Goal: Information Seeking & Learning: Learn about a topic

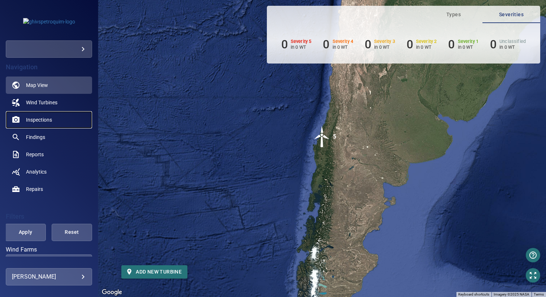
click at [46, 120] on span "Inspections" at bounding box center [39, 119] width 26 height 7
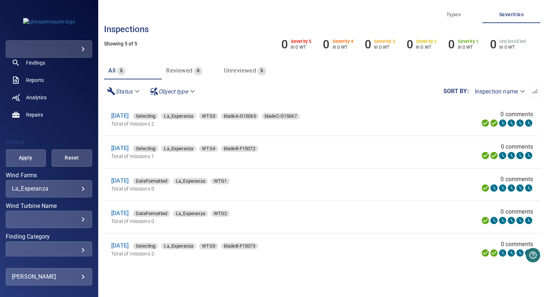
scroll to position [82, 0]
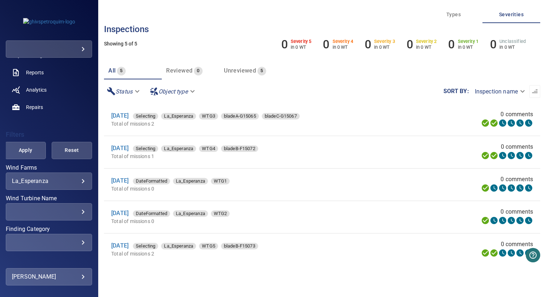
click at [38, 183] on body "**********" at bounding box center [273, 148] width 546 height 297
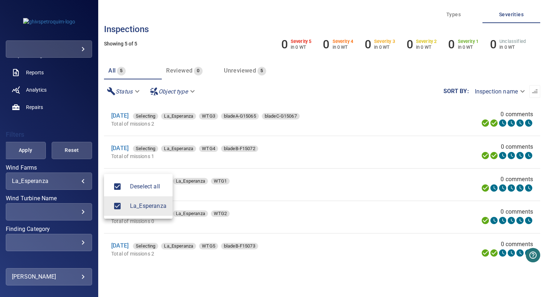
click at [38, 183] on div at bounding box center [273, 148] width 546 height 297
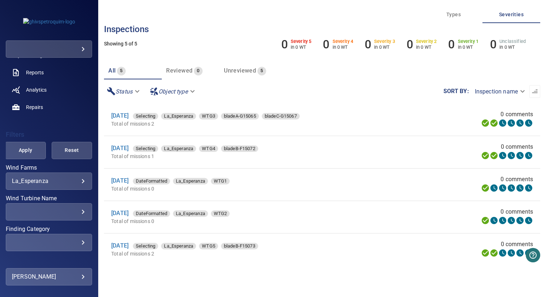
scroll to position [136, 0]
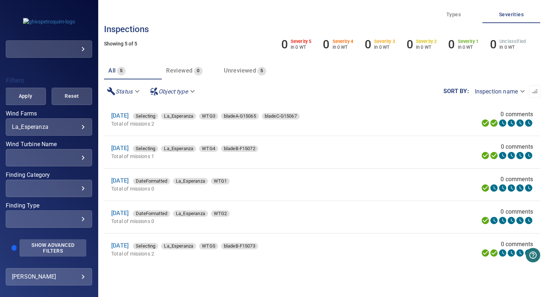
click at [43, 249] on span "Show Advanced Filters" at bounding box center [53, 248] width 58 height 12
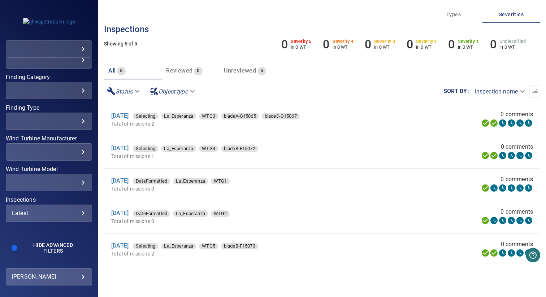
click at [47, 215] on div "Latest" at bounding box center [49, 213] width 74 height 7
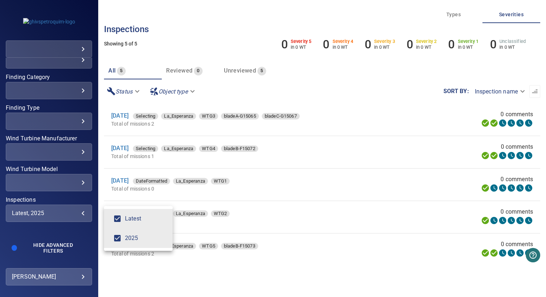
type input "****"
click at [61, 193] on div "Inspections" at bounding box center [273, 148] width 546 height 297
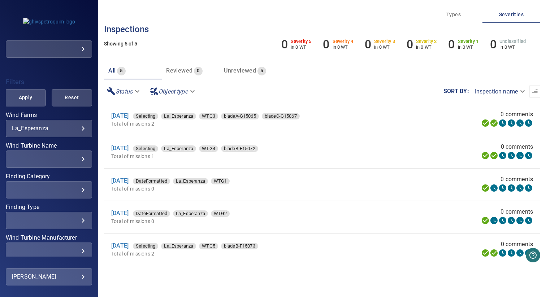
scroll to position [122, 0]
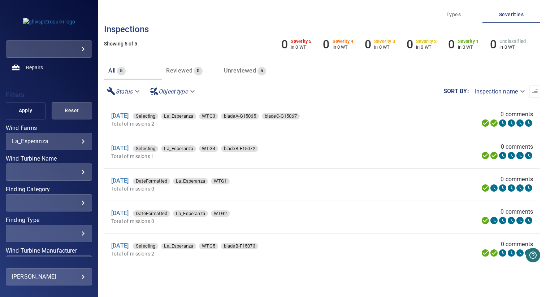
click at [26, 111] on span "Apply" at bounding box center [25, 110] width 22 height 9
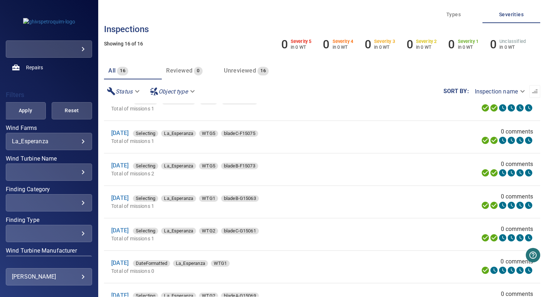
scroll to position [0, 0]
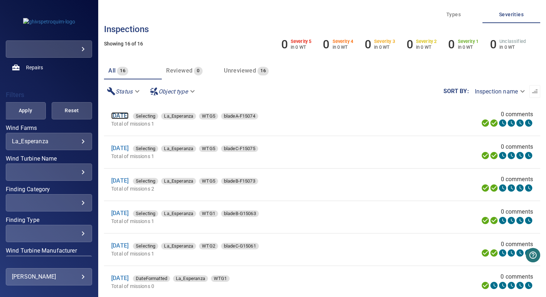
click at [124, 116] on link "24 Sep 2025" at bounding box center [119, 115] width 17 height 7
click at [122, 181] on link "24 Sep 2025" at bounding box center [119, 180] width 17 height 7
click at [129, 150] on link "24 Sep 2025" at bounding box center [119, 148] width 17 height 7
click at [317, 153] on div "24 Sep 2025 Selecting La_Esperanza WTG5 bladeC-F15075" at bounding box center [240, 148] width 259 height 9
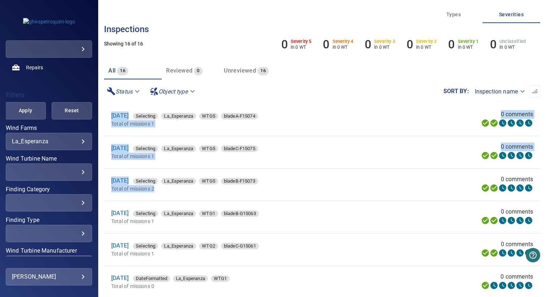
drag, startPoint x: 166, startPoint y: 189, endPoint x: 109, endPoint y: 115, distance: 93.5
click at [103, 123] on div "**********" at bounding box center [322, 148] width 448 height 297
drag, startPoint x: 106, startPoint y: 114, endPoint x: 176, endPoint y: 197, distance: 108.5
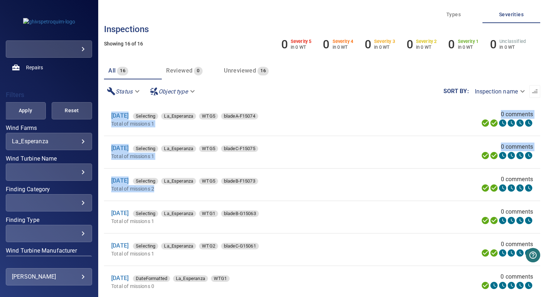
click at [184, 196] on li "24 Sep 2025 Selecting La_Esperanza WTG5 bladeB-F15073 Total of missions 2 0 com…" at bounding box center [322, 185] width 437 height 32
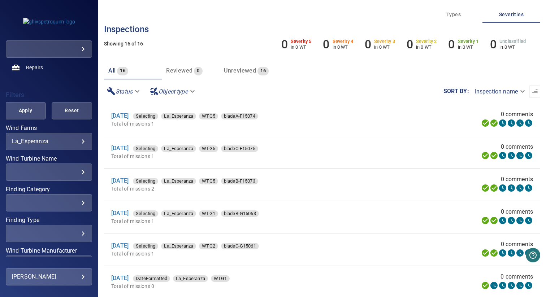
click at [338, 85] on div "**********" at bounding box center [322, 92] width 437 height 24
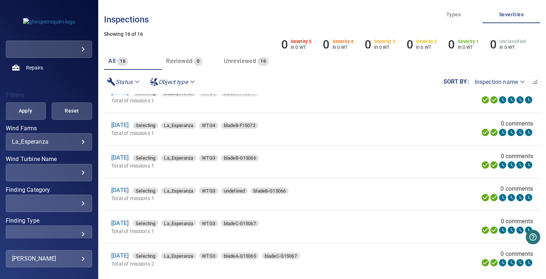
scroll to position [13, 0]
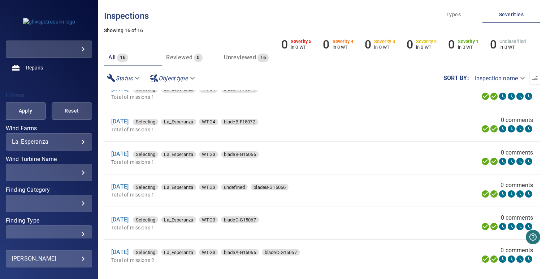
click at [304, 161] on p "Total of missions 1" at bounding box center [240, 161] width 259 height 7
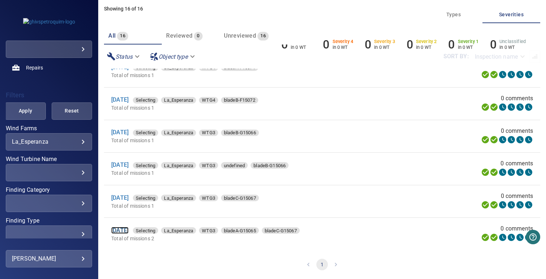
click at [128, 230] on link "19 Aug 2025" at bounding box center [119, 230] width 17 height 7
click at [127, 198] on link "19 Aug 2025" at bounding box center [119, 197] width 17 height 7
click at [125, 163] on link "19 Aug 2025" at bounding box center [119, 164] width 17 height 7
click at [129, 132] on link "19 Aug 2025" at bounding box center [119, 132] width 17 height 7
click at [342, 87] on li "20 Aug 2025 Selecting La_Esperanza WTG4 bladeB-F15072 Total of missions 1 0 com…" at bounding box center [322, 103] width 437 height 32
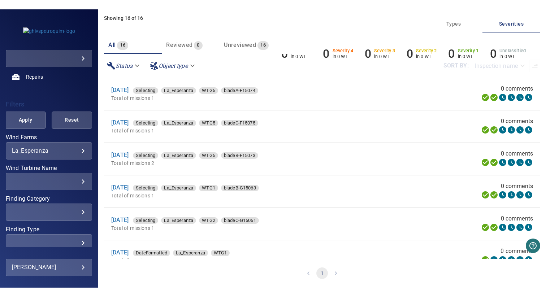
scroll to position [342, 0]
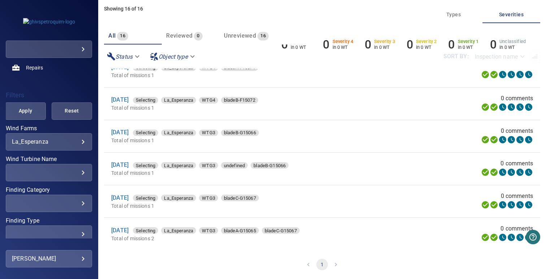
click at [284, 31] on div "All 16 Reviewed 0 Unreviewed 16" at bounding box center [213, 35] width 218 height 17
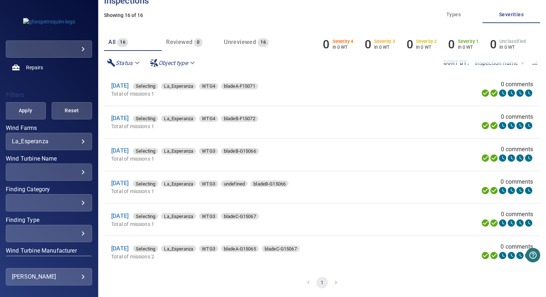
scroll to position [28, 0]
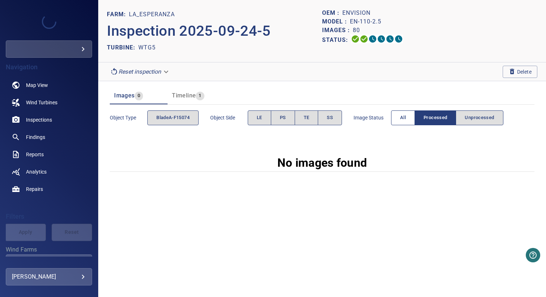
click at [399, 121] on button "All" at bounding box center [403, 118] width 24 height 15
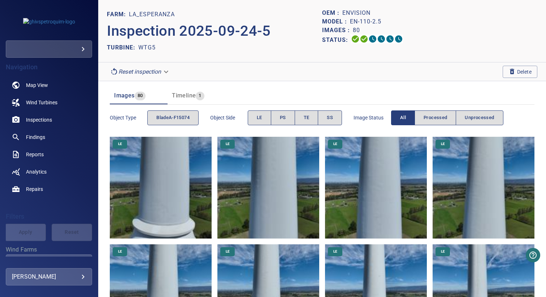
click at [185, 95] on span "Timeline" at bounding box center [184, 95] width 24 height 7
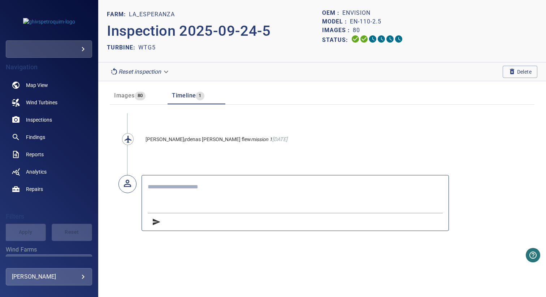
click at [132, 95] on span "Images" at bounding box center [124, 95] width 20 height 7
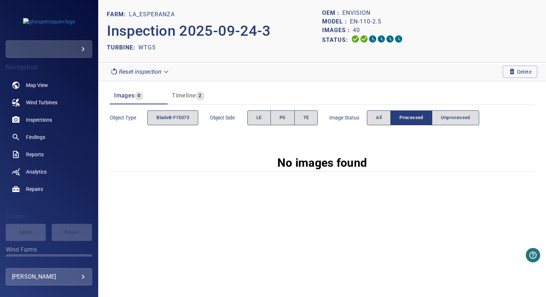
click at [399, 121] on button "Processed" at bounding box center [412, 118] width 42 height 15
click at [385, 121] on button "All" at bounding box center [379, 118] width 24 height 15
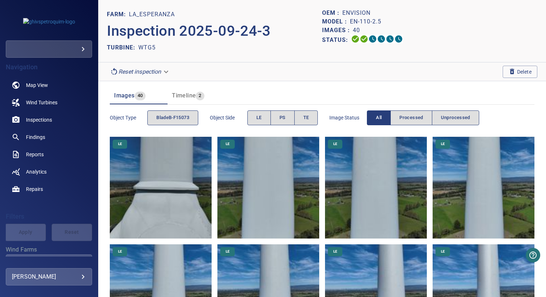
click at [176, 94] on span "Timeline" at bounding box center [184, 95] width 24 height 7
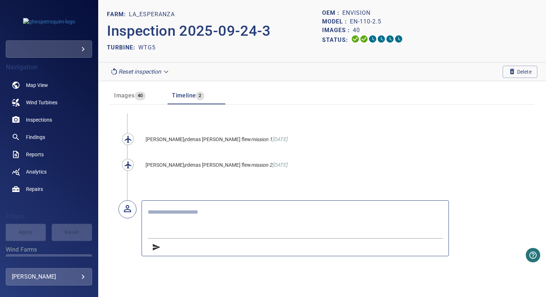
click at [132, 95] on span "Images" at bounding box center [124, 95] width 20 height 7
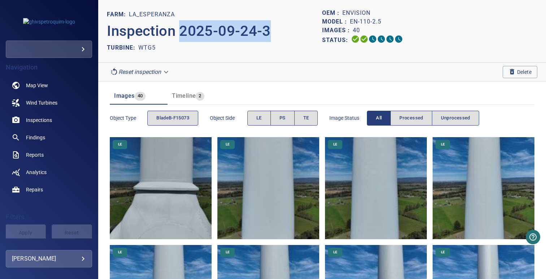
drag, startPoint x: 182, startPoint y: 31, endPoint x: 271, endPoint y: 31, distance: 89.3
click at [271, 31] on p "Inspection 2025-09-24-3" at bounding box center [214, 31] width 215 height 22
click at [310, 124] on button "TE" at bounding box center [307, 118] width 24 height 15
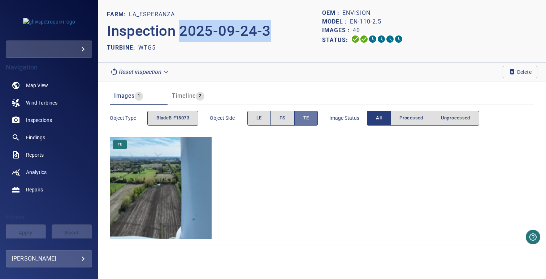
click at [309, 120] on span "TE" at bounding box center [307, 118] width 6 height 8
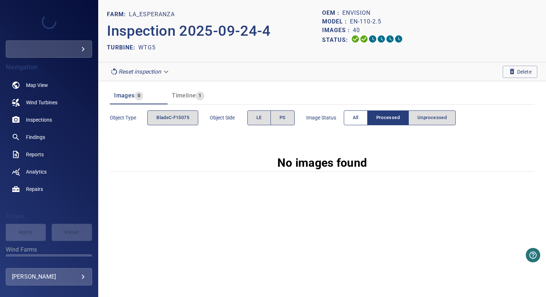
click at [367, 120] on button "All" at bounding box center [356, 118] width 24 height 15
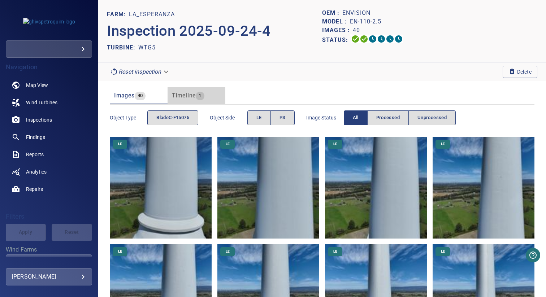
click at [176, 94] on span "Timeline" at bounding box center [184, 95] width 24 height 7
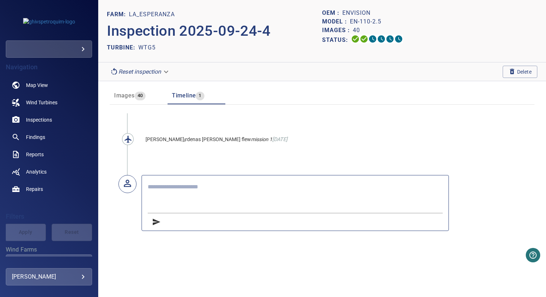
click at [132, 95] on span "Images" at bounding box center [124, 95] width 20 height 7
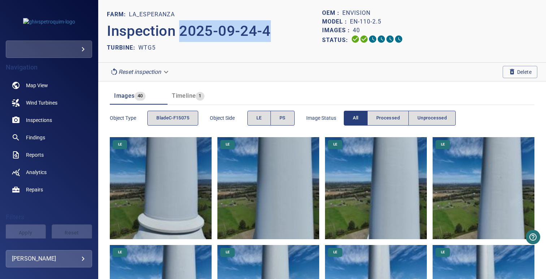
drag, startPoint x: 184, startPoint y: 33, endPoint x: 274, endPoint y: 33, distance: 90.7
click at [274, 33] on p "Inspection 2025-09-24-4" at bounding box center [214, 31] width 215 height 22
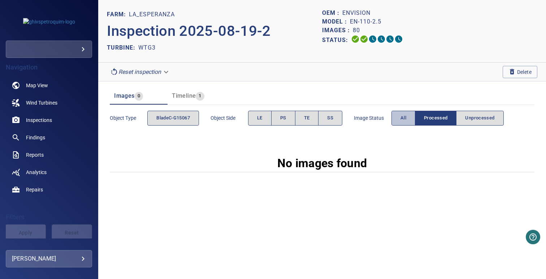
click at [407, 119] on span "All" at bounding box center [404, 118] width 6 height 8
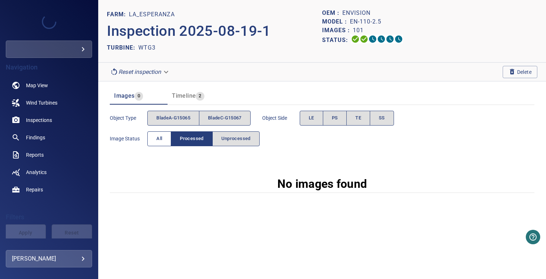
click at [157, 134] on span "All" at bounding box center [159, 138] width 6 height 8
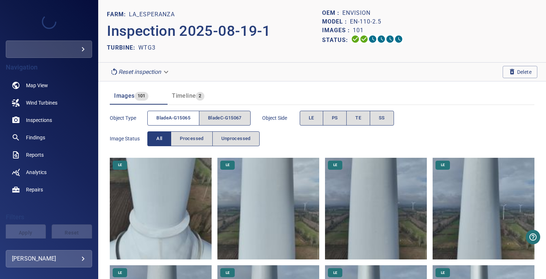
click at [166, 118] on span "bladeA-G15065" at bounding box center [173, 118] width 34 height 8
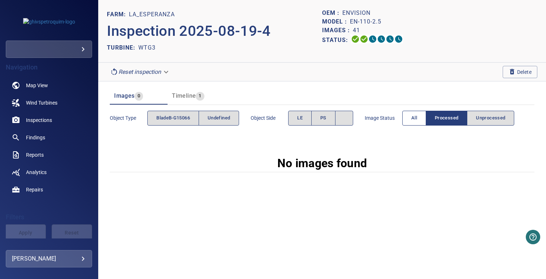
click at [417, 117] on span "All" at bounding box center [415, 118] width 6 height 8
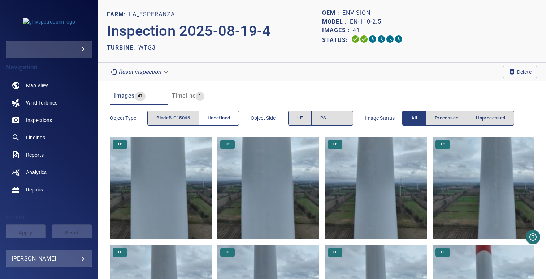
click at [213, 121] on span "undefined" at bounding box center [219, 118] width 22 height 8
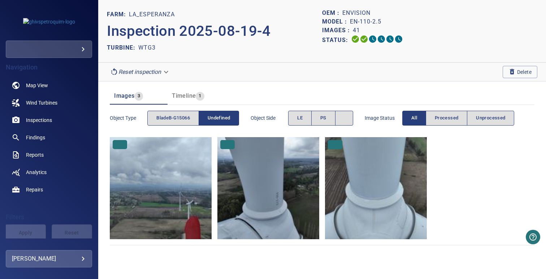
click at [213, 121] on span "undefined" at bounding box center [219, 118] width 22 height 8
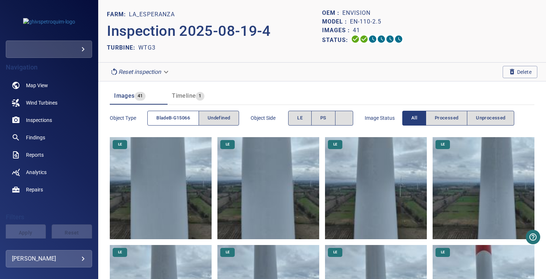
click at [170, 121] on span "bladeB-G15066" at bounding box center [173, 118] width 34 height 8
click at [246, 101] on header "Images 41 Timeline 1" at bounding box center [322, 95] width 425 height 17
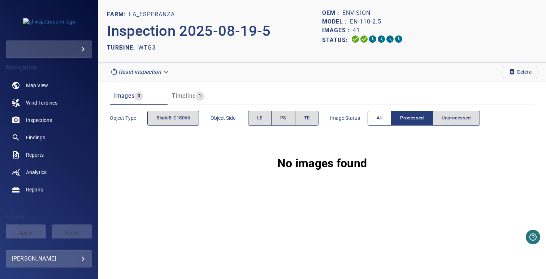
click at [372, 116] on button "All" at bounding box center [380, 118] width 24 height 15
